Goal: Learn about a topic: Learn about a topic

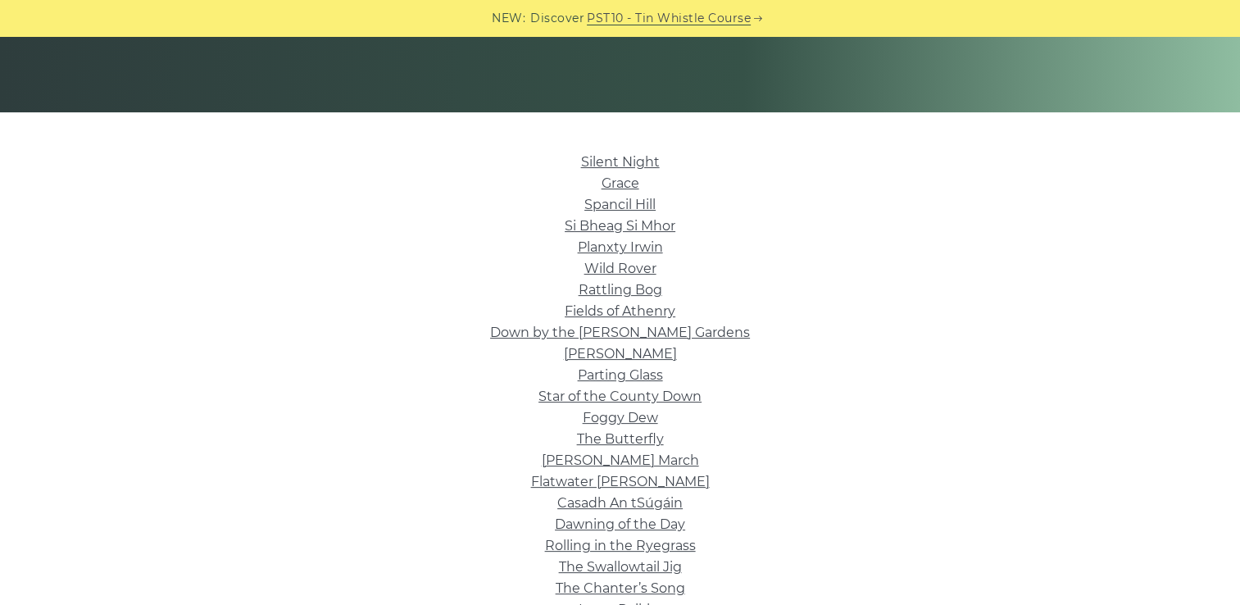
scroll to position [562, 0]
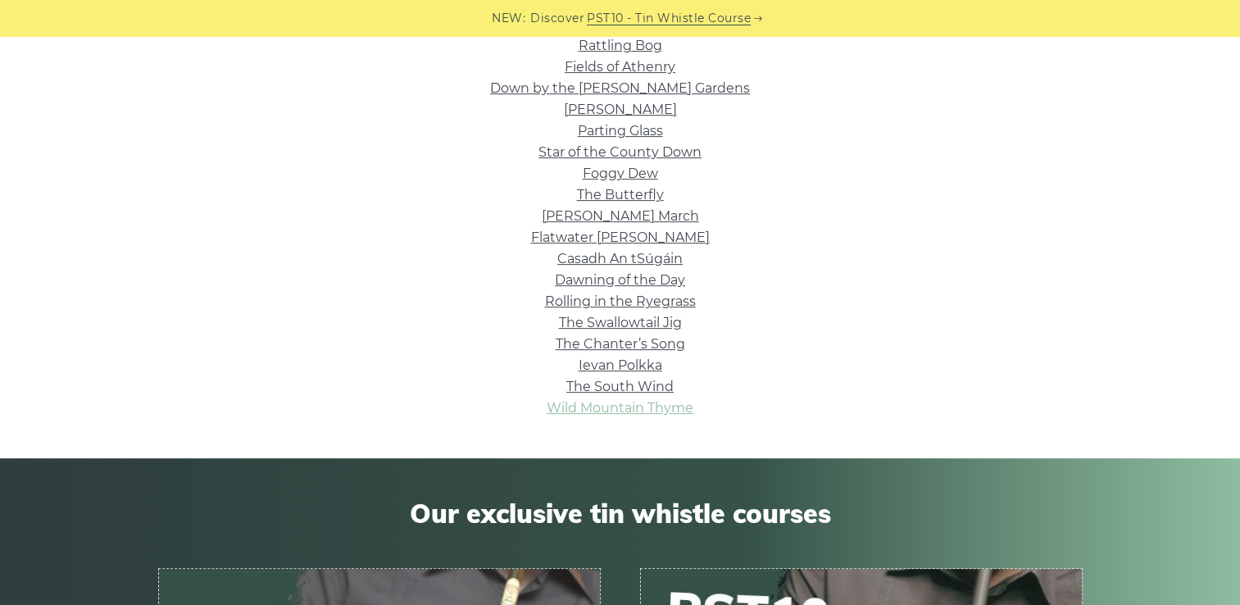
click at [628, 411] on link "Wild Mountain Thyme" at bounding box center [619, 408] width 147 height 16
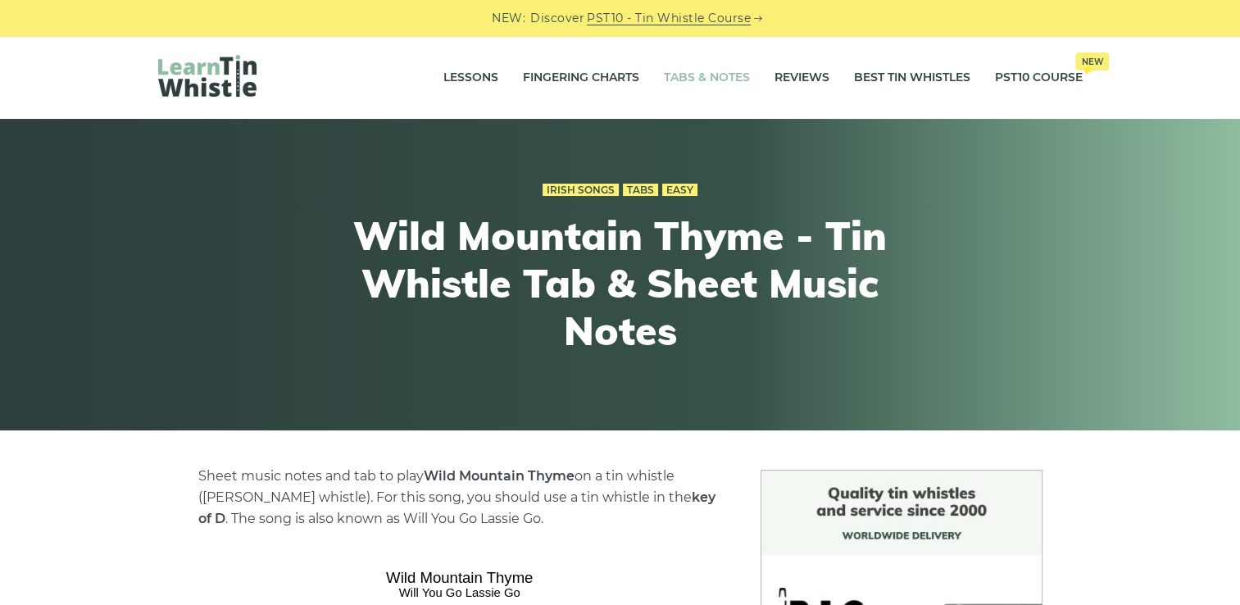
click at [701, 84] on link "Tabs & Notes" at bounding box center [707, 77] width 86 height 41
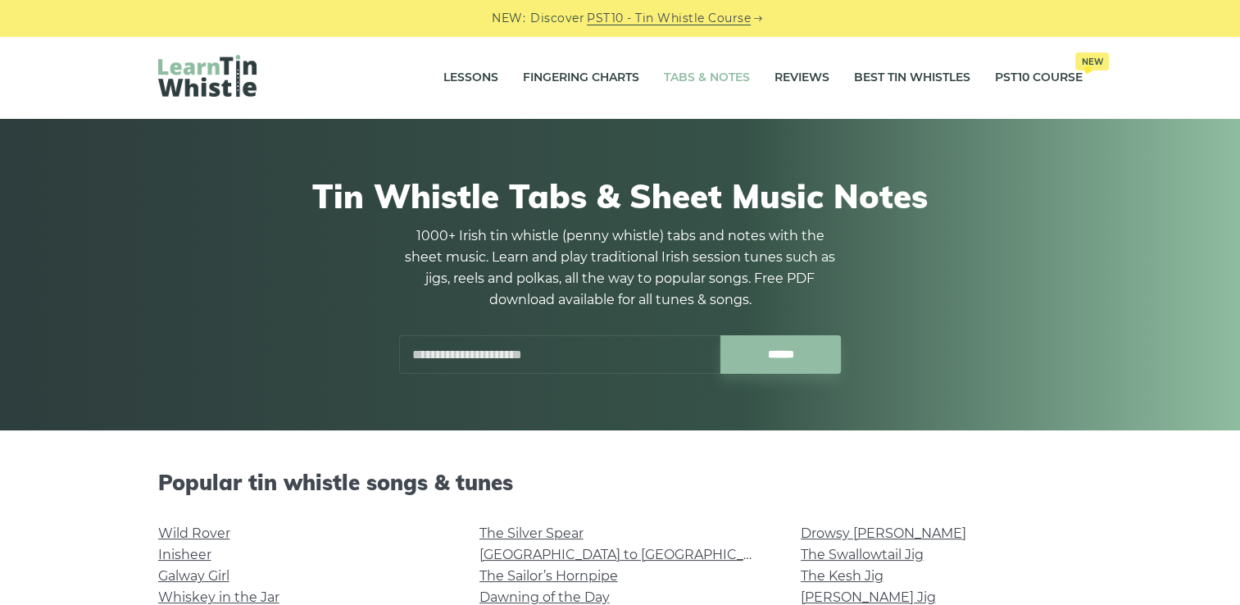
click at [226, 73] on img at bounding box center [207, 76] width 98 height 42
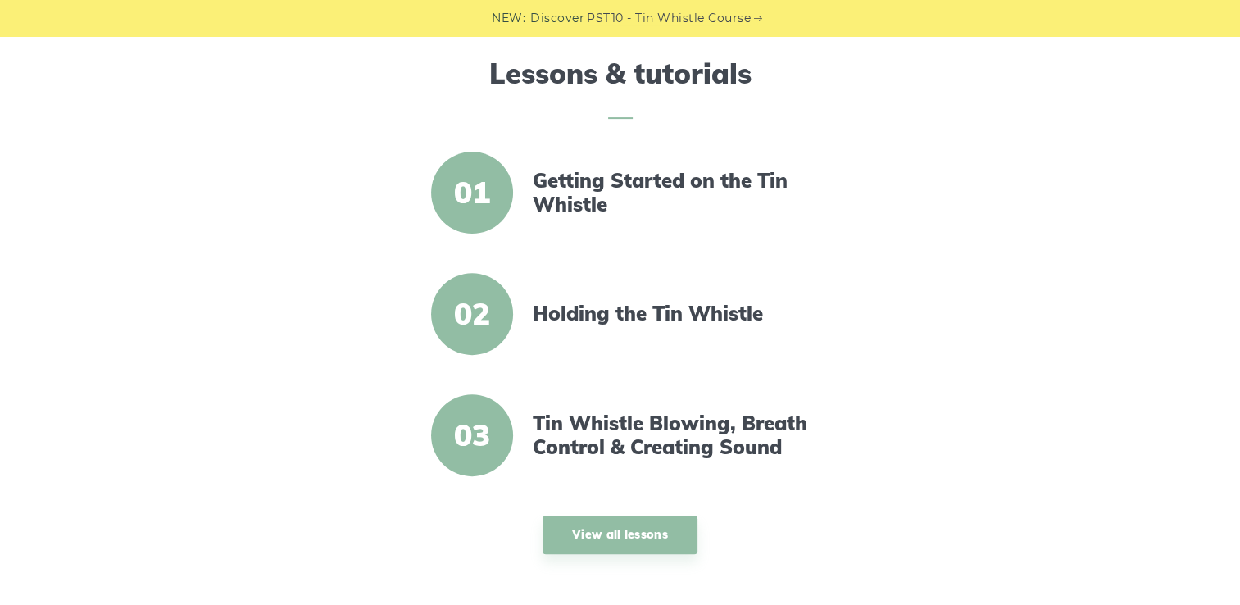
scroll to position [510, 0]
click at [558, 181] on link "Getting Started on the Tin Whistle" at bounding box center [674, 194] width 282 height 48
